Goal: Task Accomplishment & Management: Complete application form

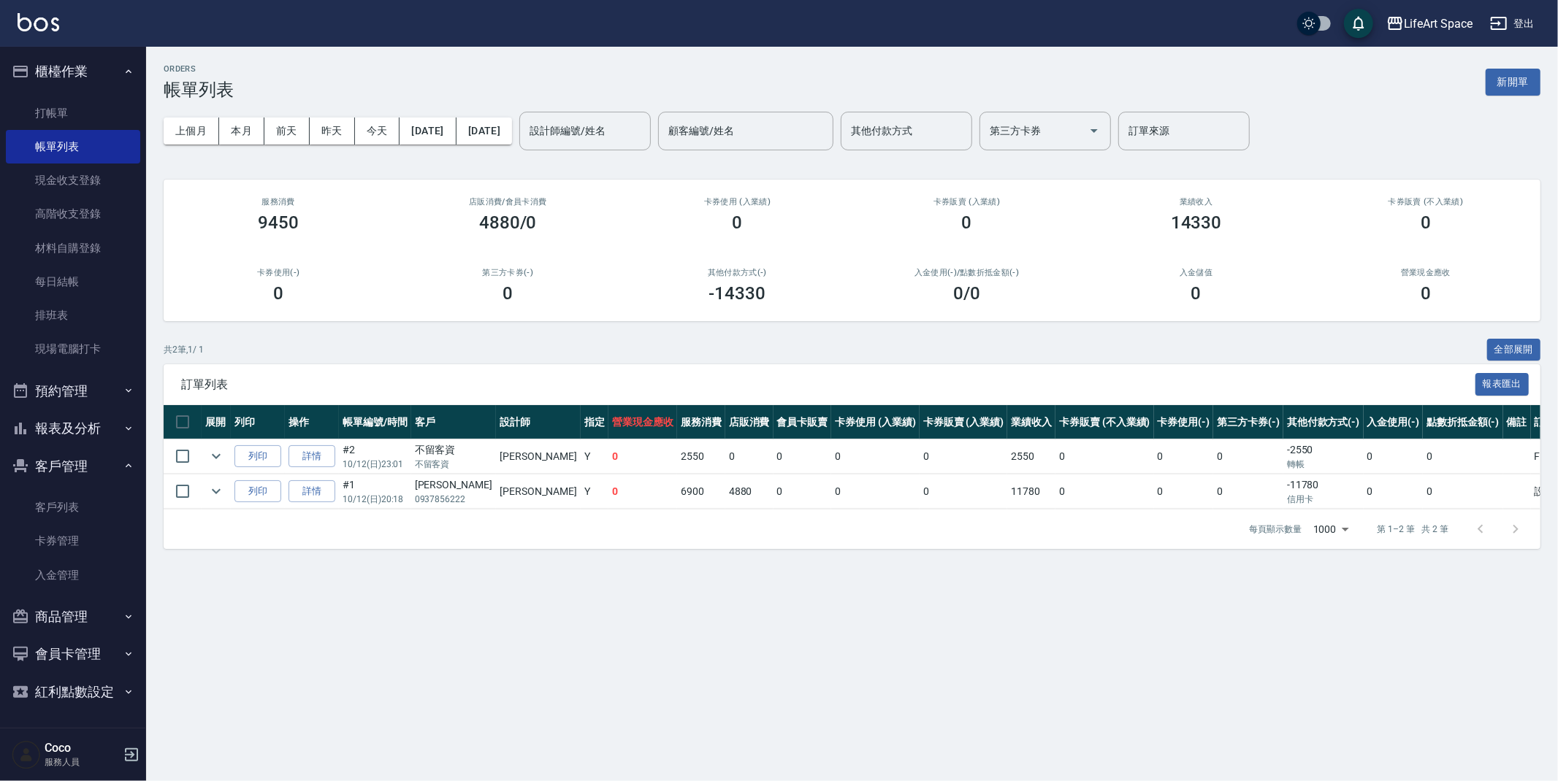
click at [1517, 90] on button "新開單" at bounding box center [1512, 82] width 55 height 27
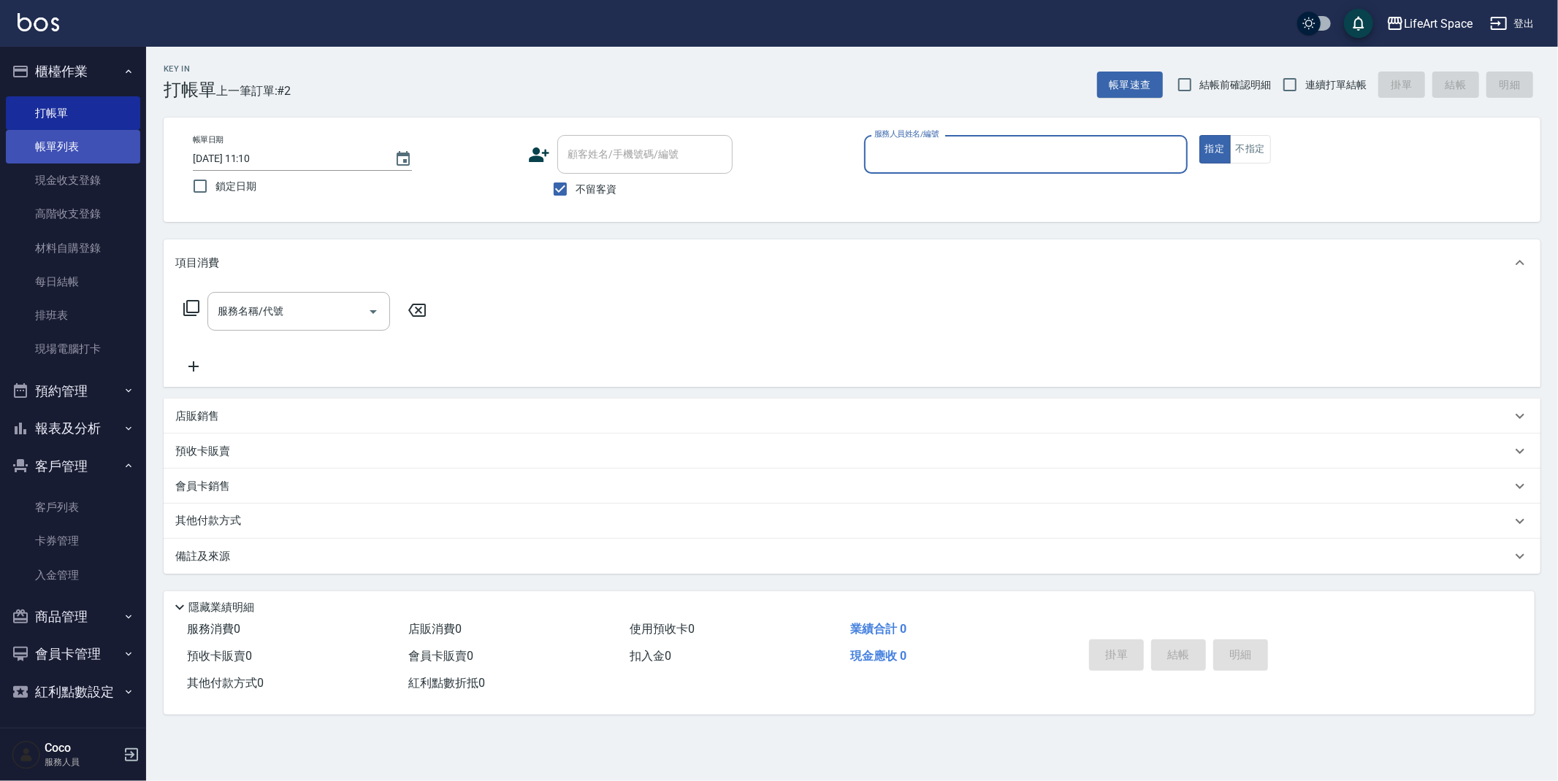
click at [73, 151] on link "帳單列表" at bounding box center [73, 147] width 134 height 34
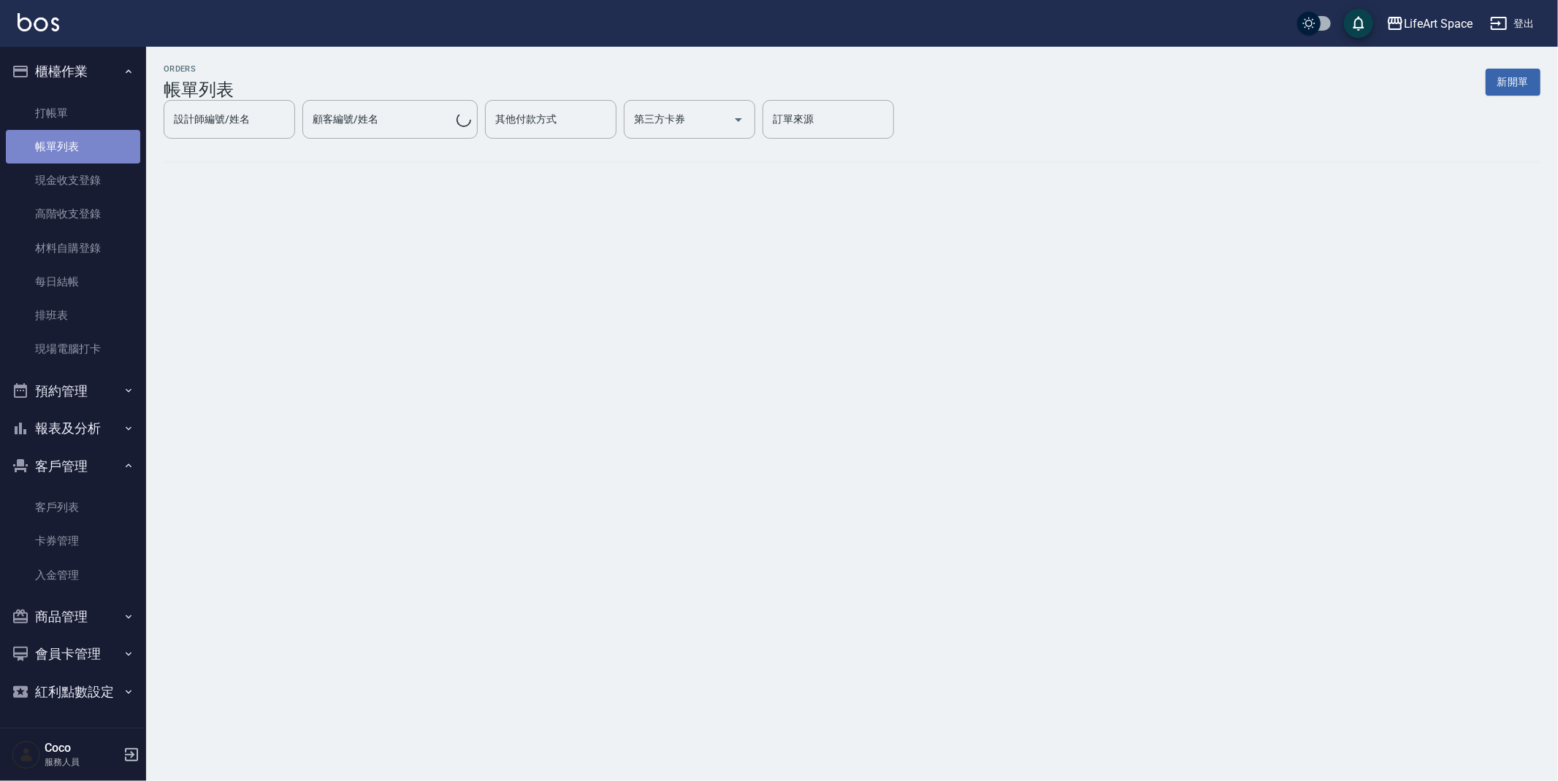
click at [72, 151] on link "帳單列表" at bounding box center [73, 147] width 134 height 34
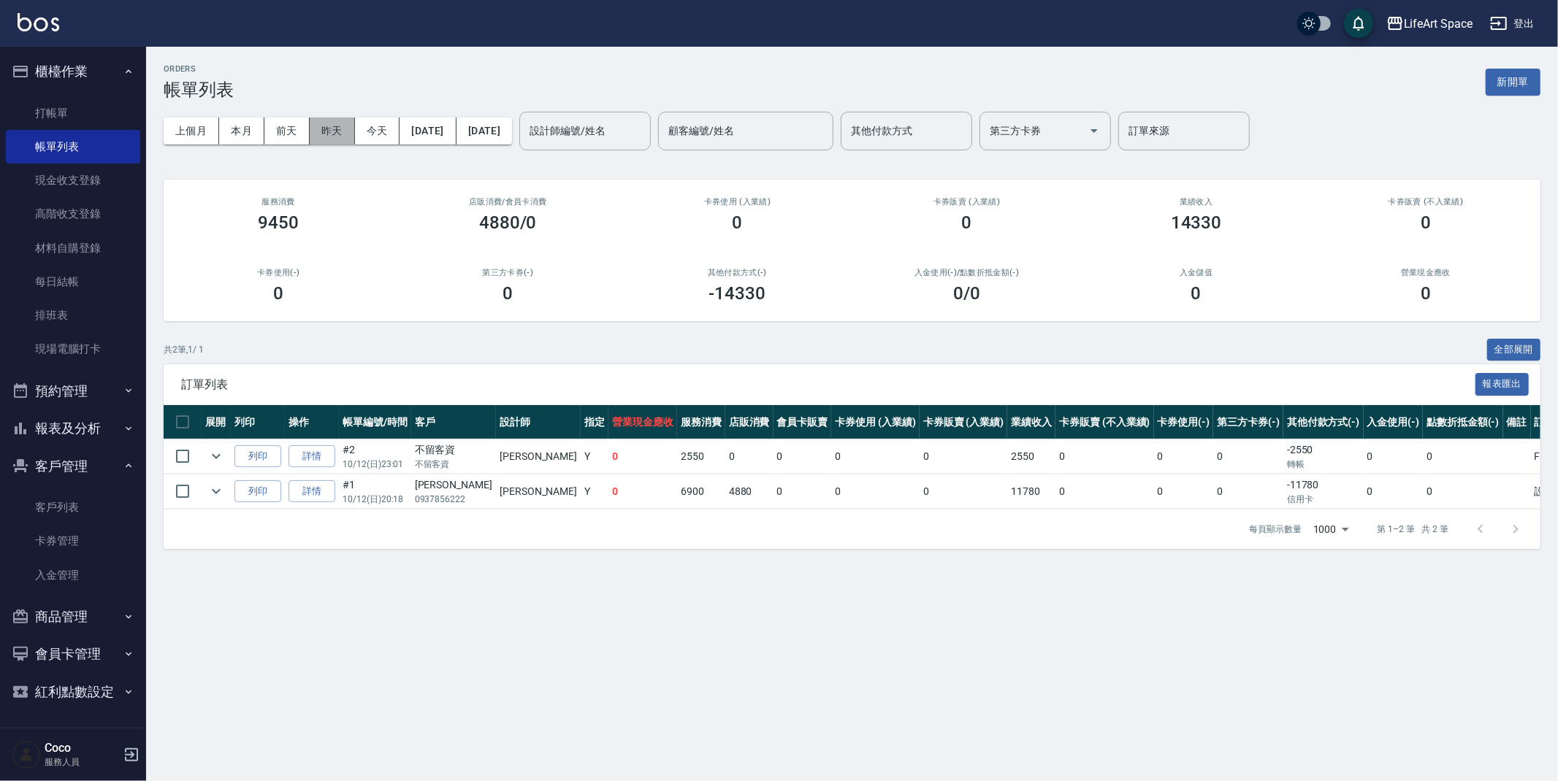
click at [338, 134] on button "昨天" at bounding box center [332, 131] width 45 height 27
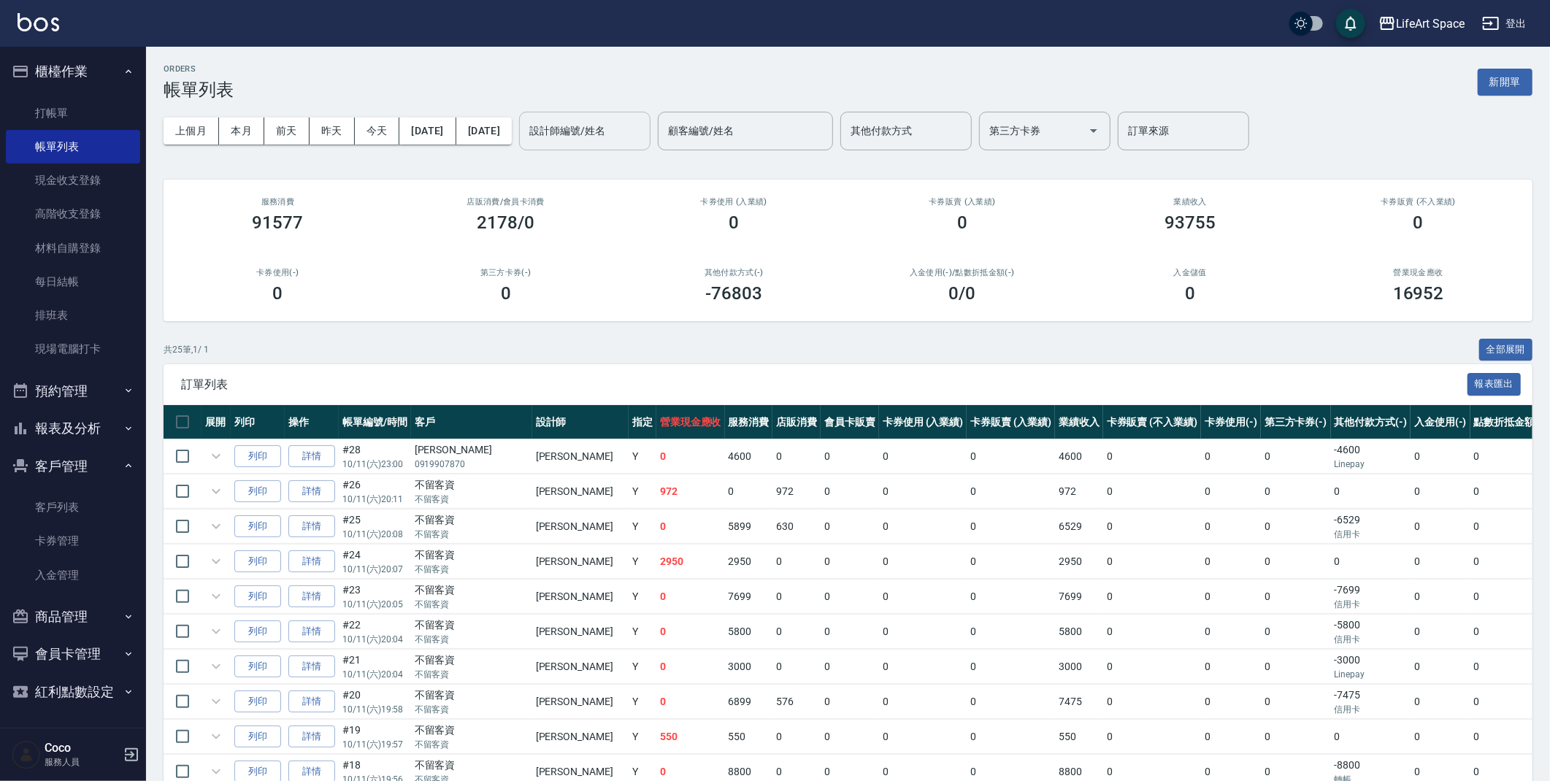
click at [644, 134] on input "設計師編號/姓名" at bounding box center [585, 131] width 118 height 26
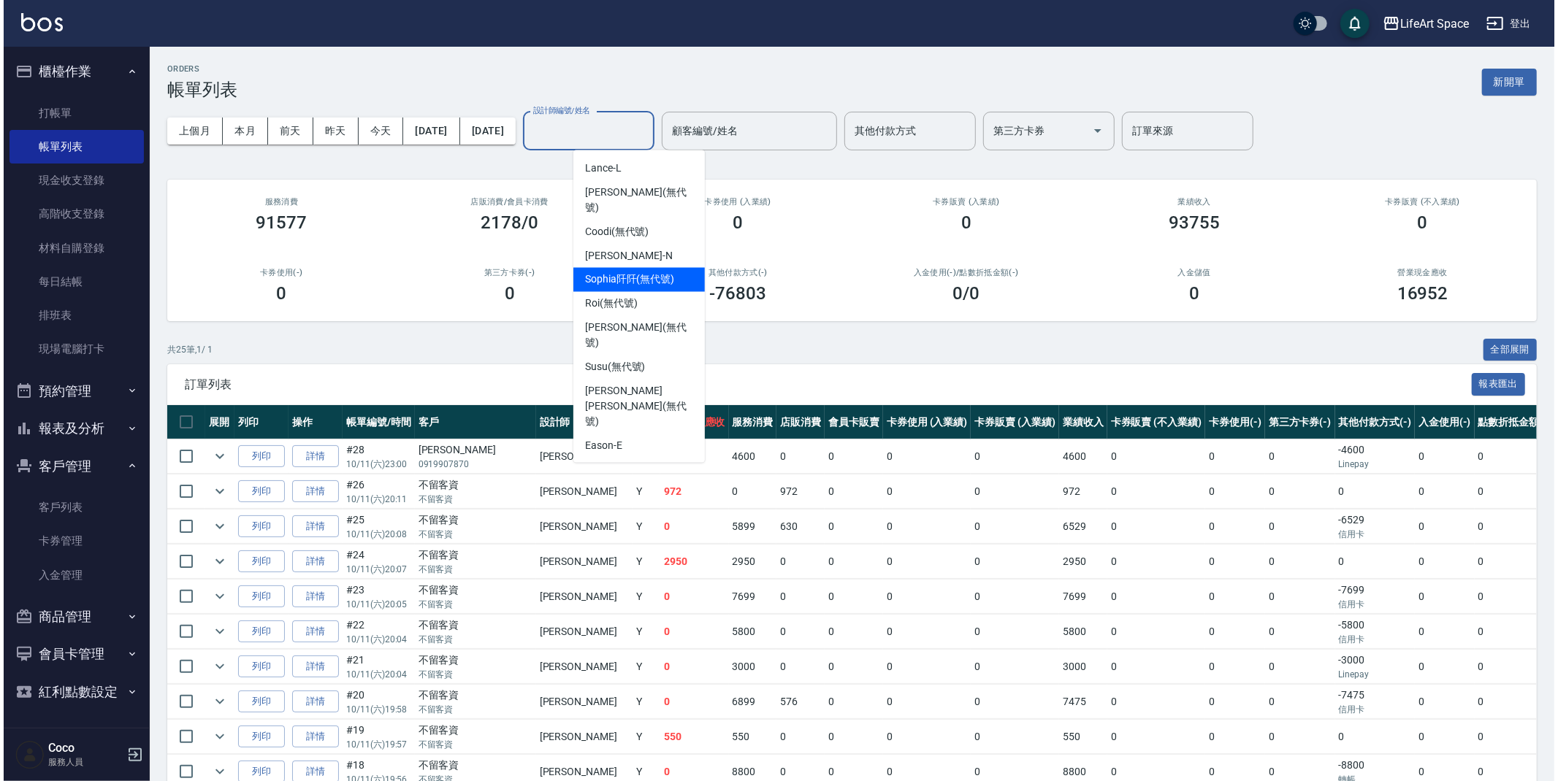
scroll to position [253, 0]
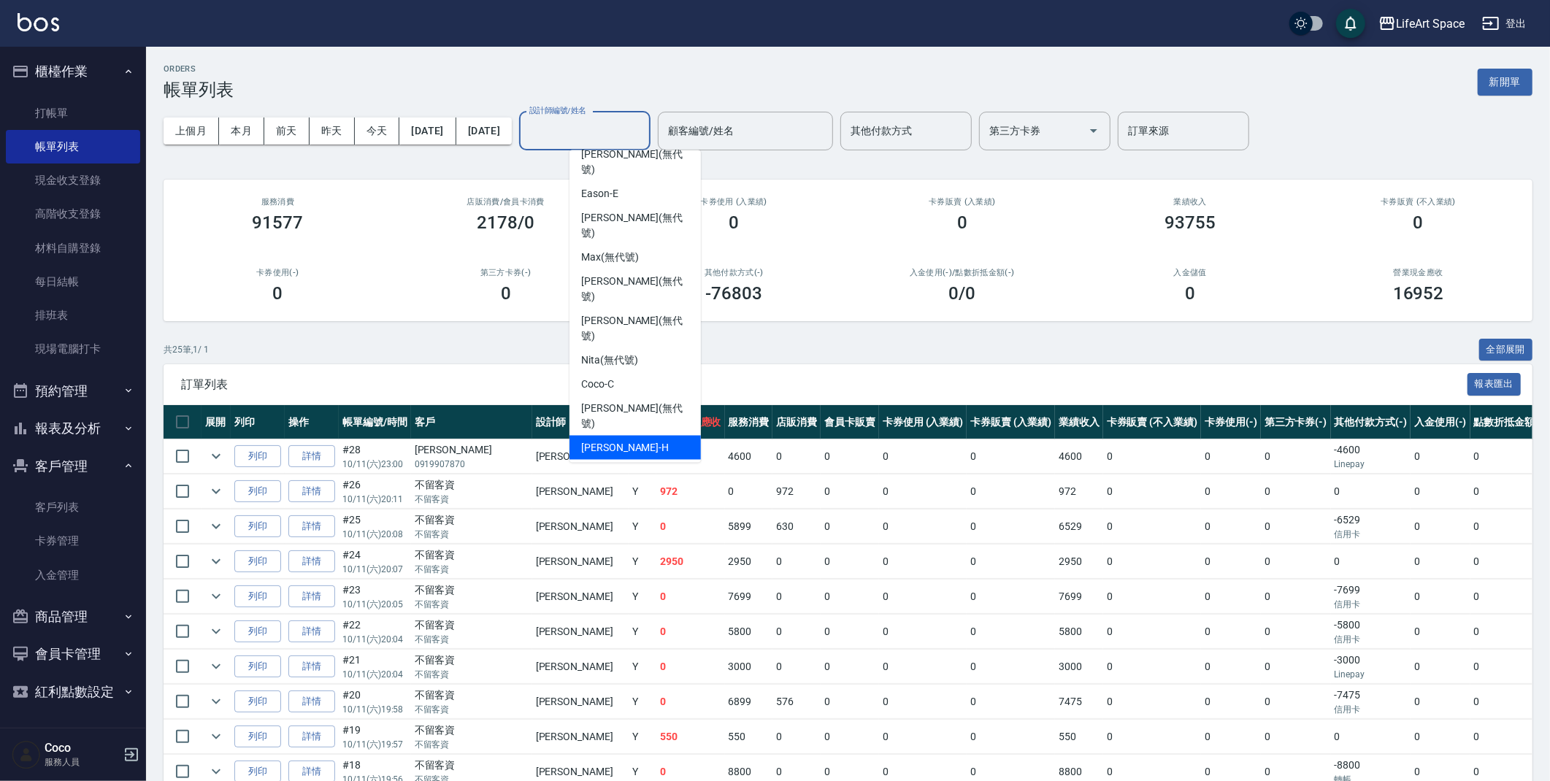
click at [621, 440] on span "[PERSON_NAME]" at bounding box center [625, 447] width 88 height 15
type input "[PERSON_NAME]"
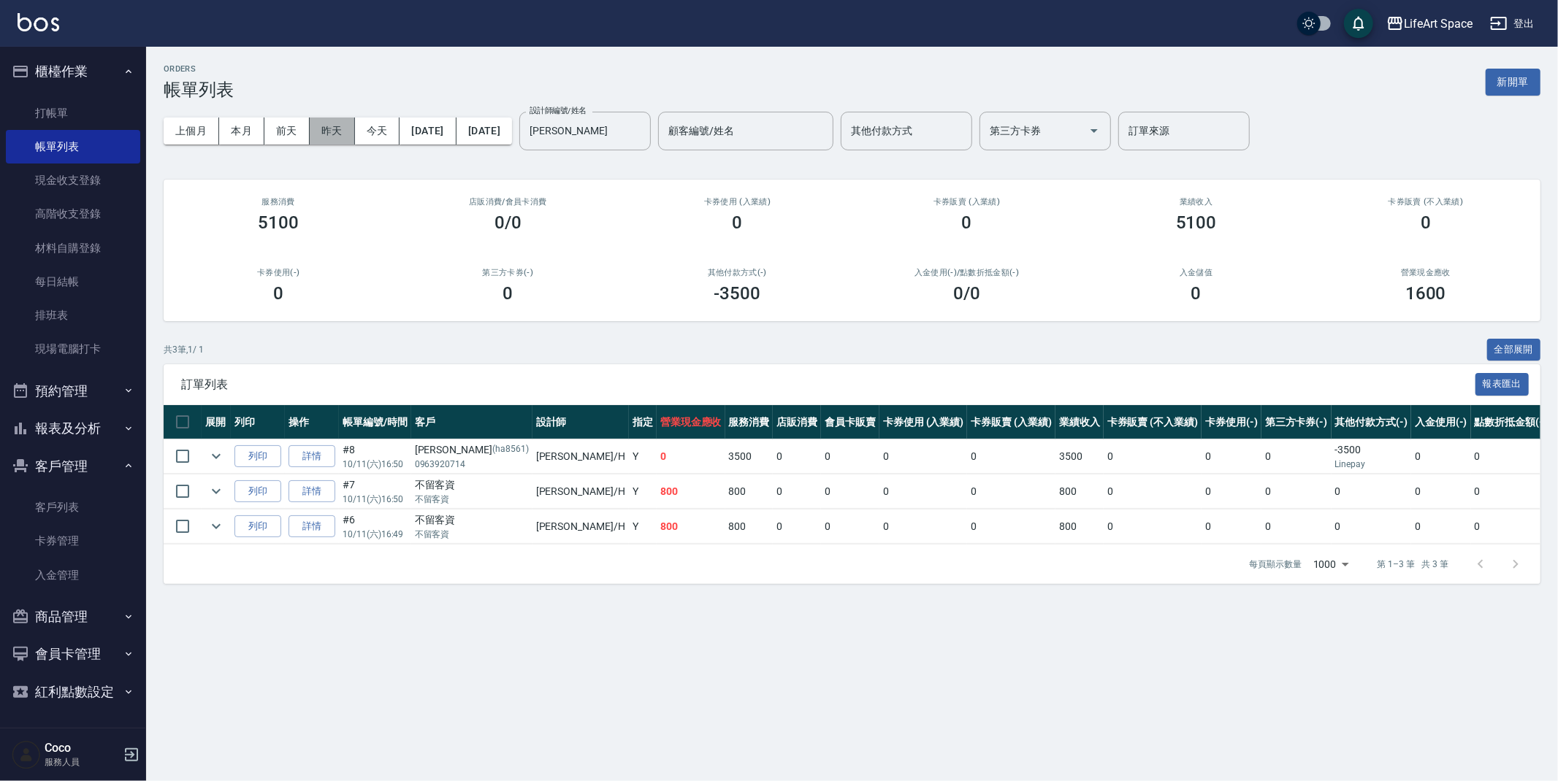
click at [326, 131] on button "昨天" at bounding box center [332, 131] width 45 height 27
click at [388, 131] on button "今天" at bounding box center [377, 131] width 45 height 27
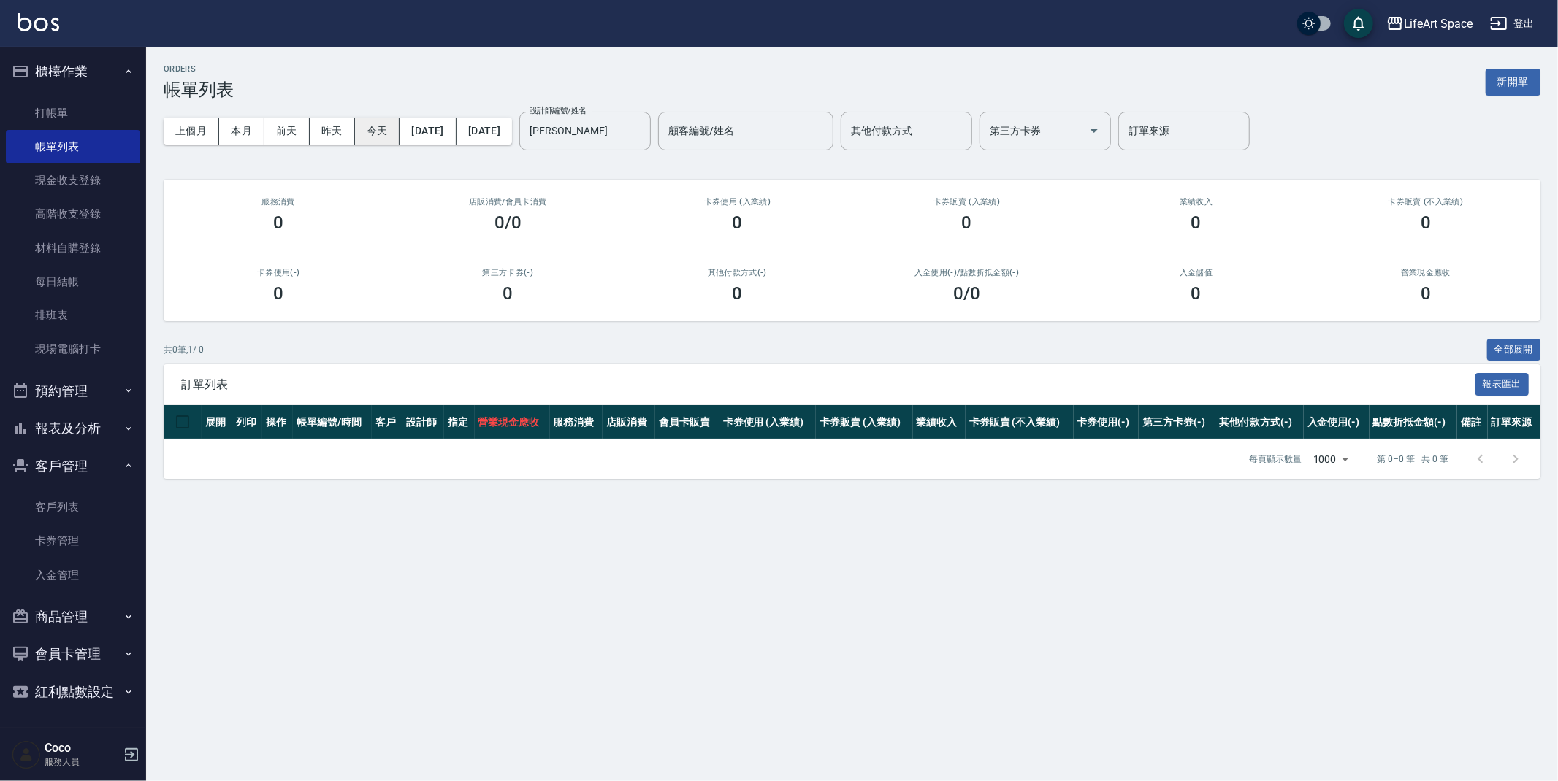
click at [388, 131] on button "今天" at bounding box center [377, 131] width 45 height 27
click at [643, 137] on icon "Clear" at bounding box center [635, 130] width 15 height 15
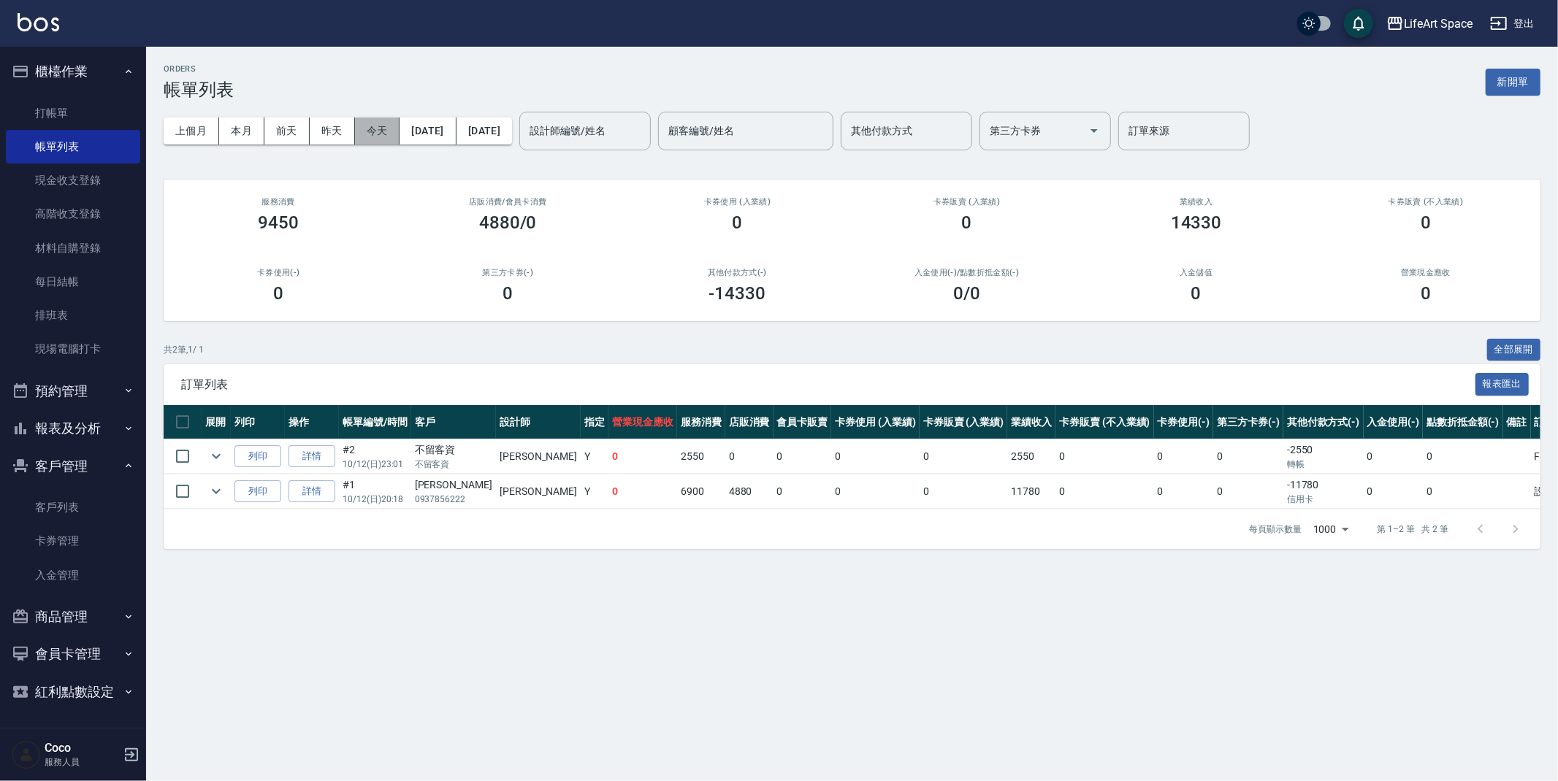
click at [372, 134] on button "今天" at bounding box center [377, 131] width 45 height 27
click at [1500, 78] on button "新開單" at bounding box center [1512, 82] width 55 height 27
